Goal: Transaction & Acquisition: Book appointment/travel/reservation

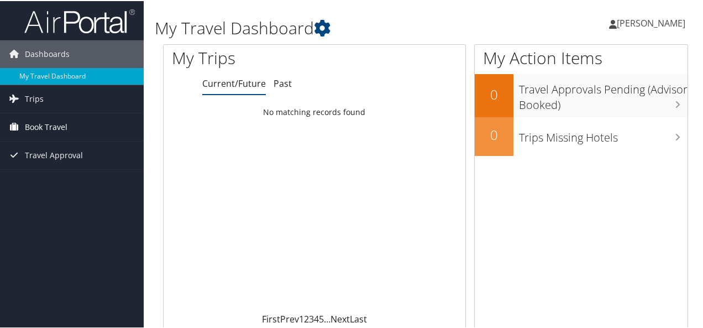
click at [38, 126] on span "Book Travel" at bounding box center [46, 126] width 43 height 28
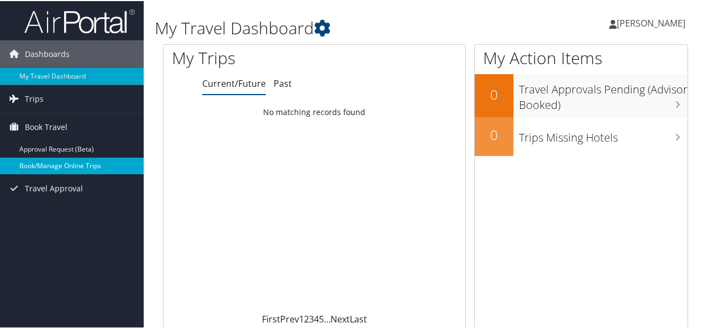
click at [66, 163] on link "Book/Manage Online Trips" at bounding box center [72, 164] width 144 height 17
